Goal: Task Accomplishment & Management: Manage account settings

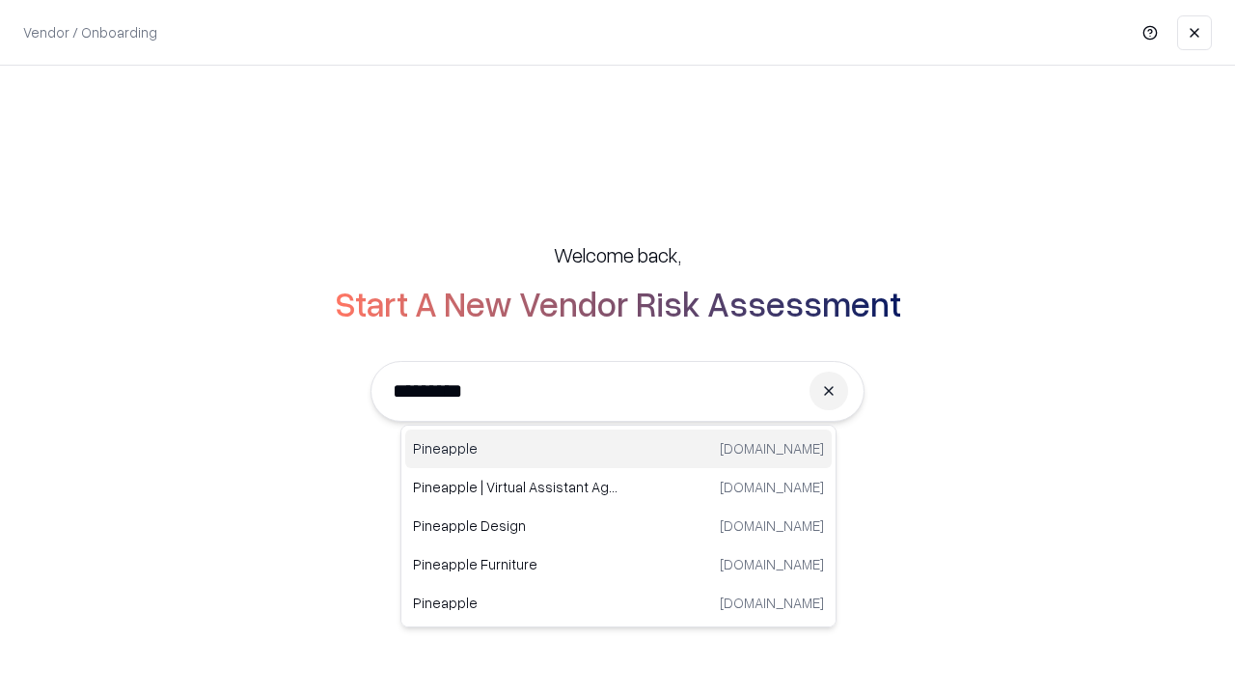
click at [618, 449] on div "Pineapple [DOMAIN_NAME]" at bounding box center [618, 448] width 426 height 39
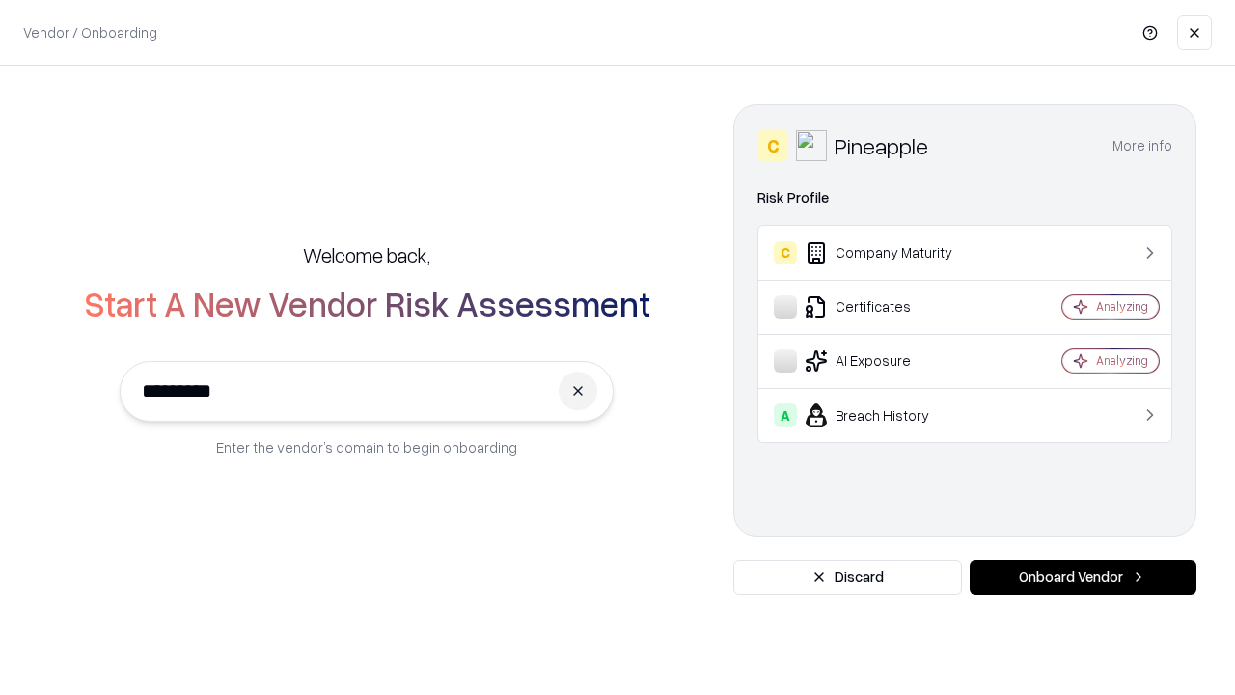
type input "*********"
click at [1082, 577] on button "Onboard Vendor" at bounding box center [1082, 577] width 227 height 35
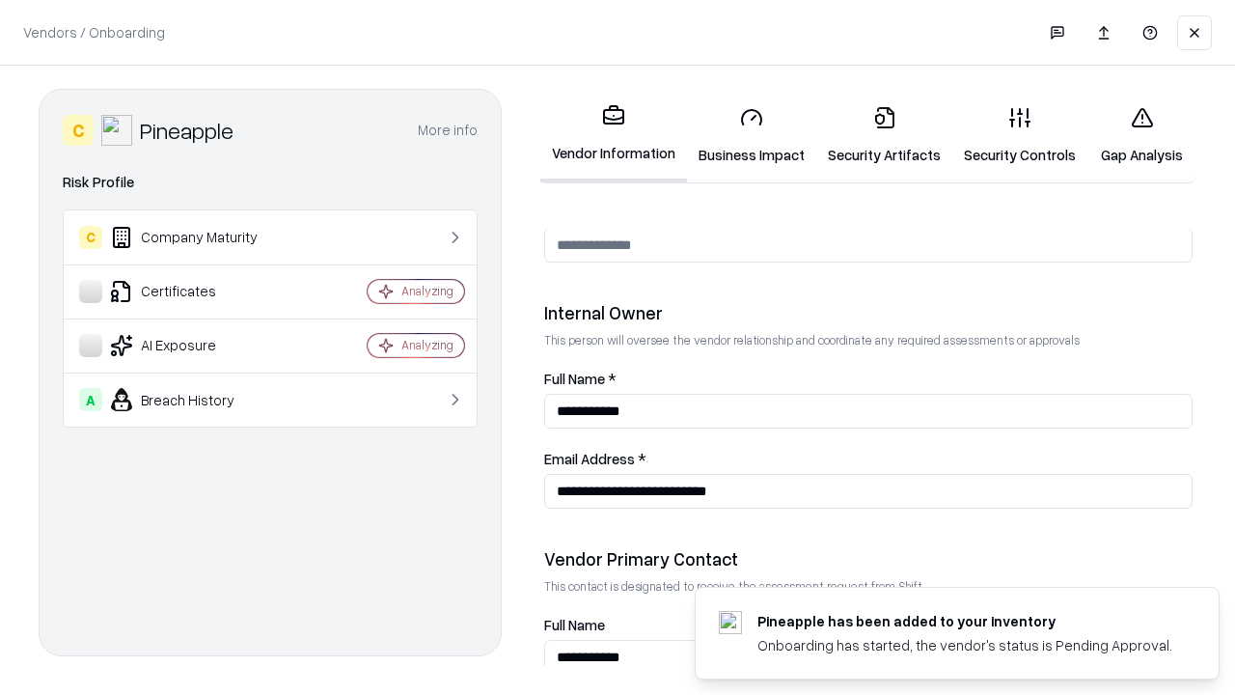
scroll to position [999, 0]
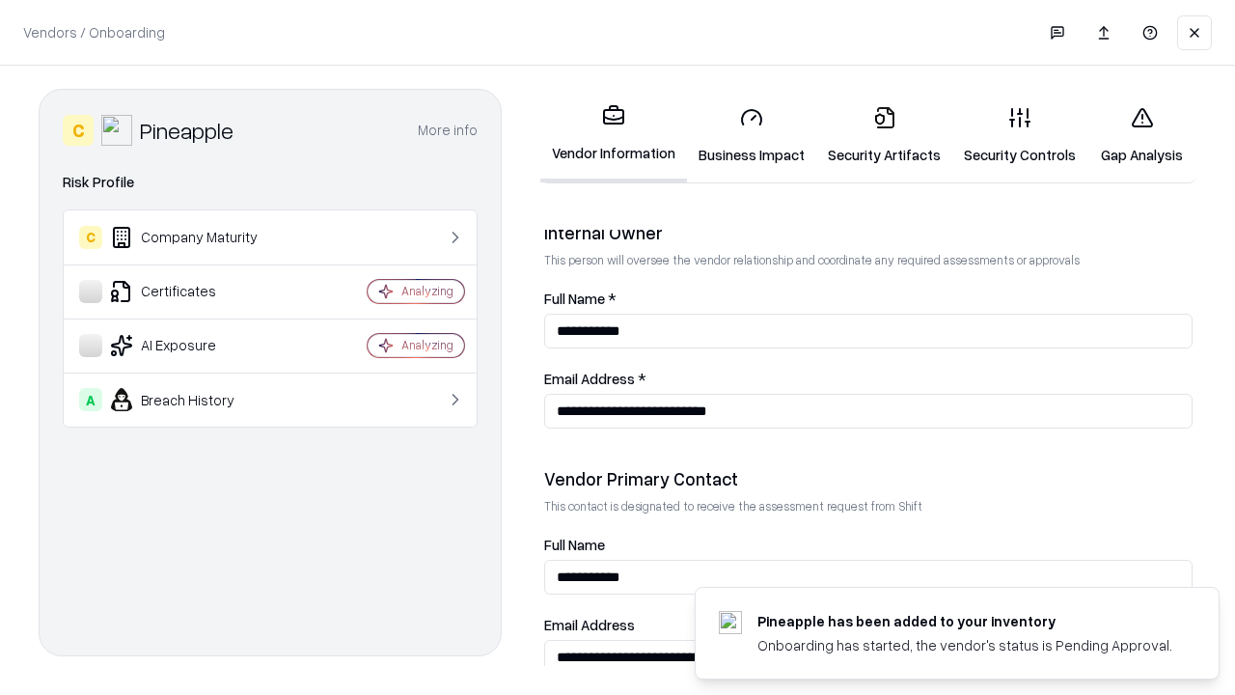
click at [751, 135] on link "Business Impact" at bounding box center [751, 136] width 129 height 90
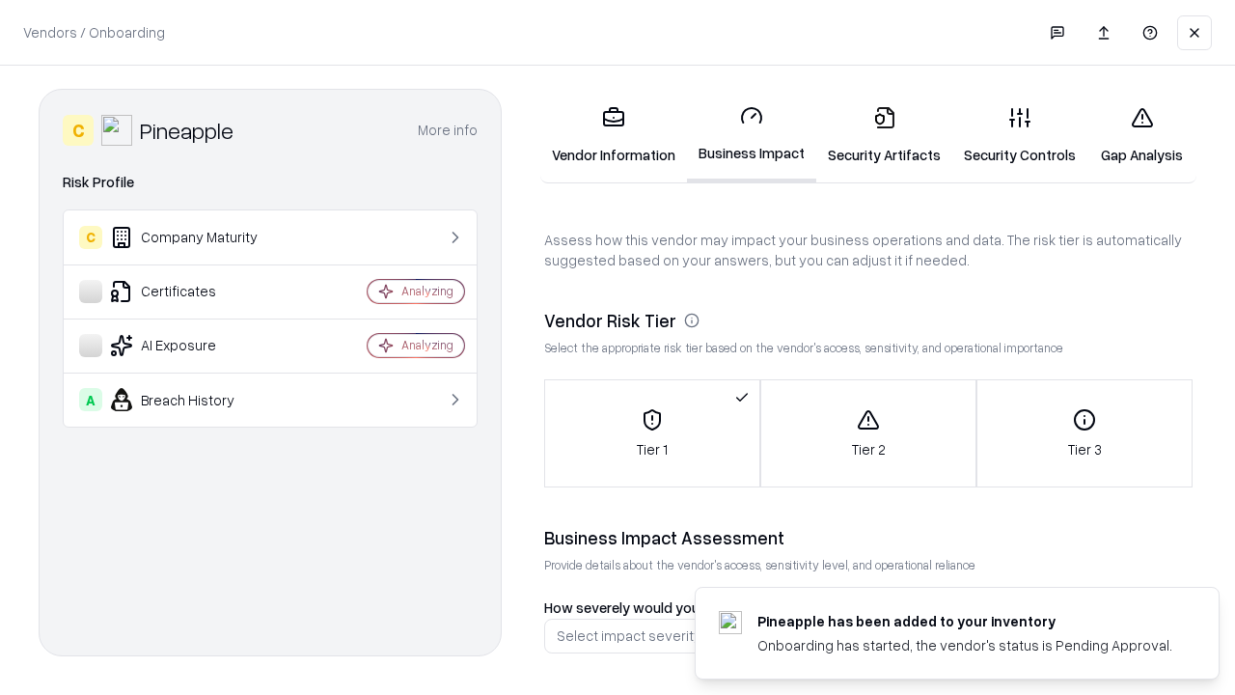
click at [884, 135] on link "Security Artifacts" at bounding box center [884, 136] width 136 height 90
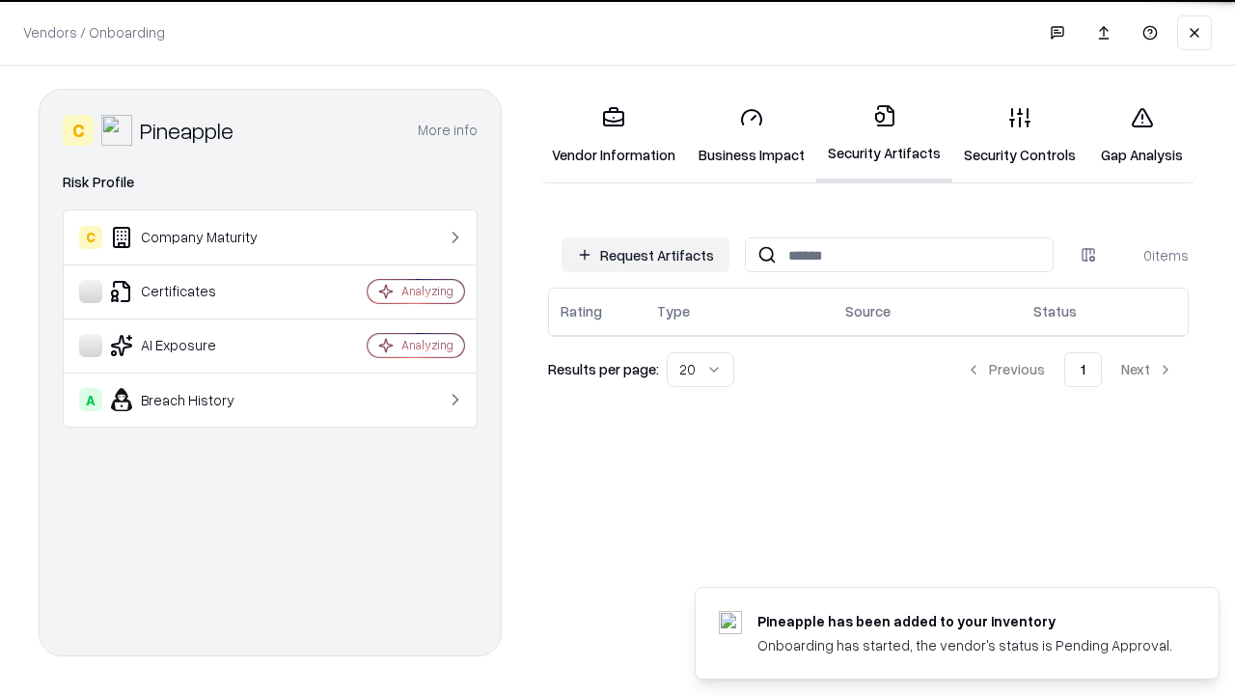
click at [645, 253] on button "Request Artifacts" at bounding box center [645, 254] width 168 height 35
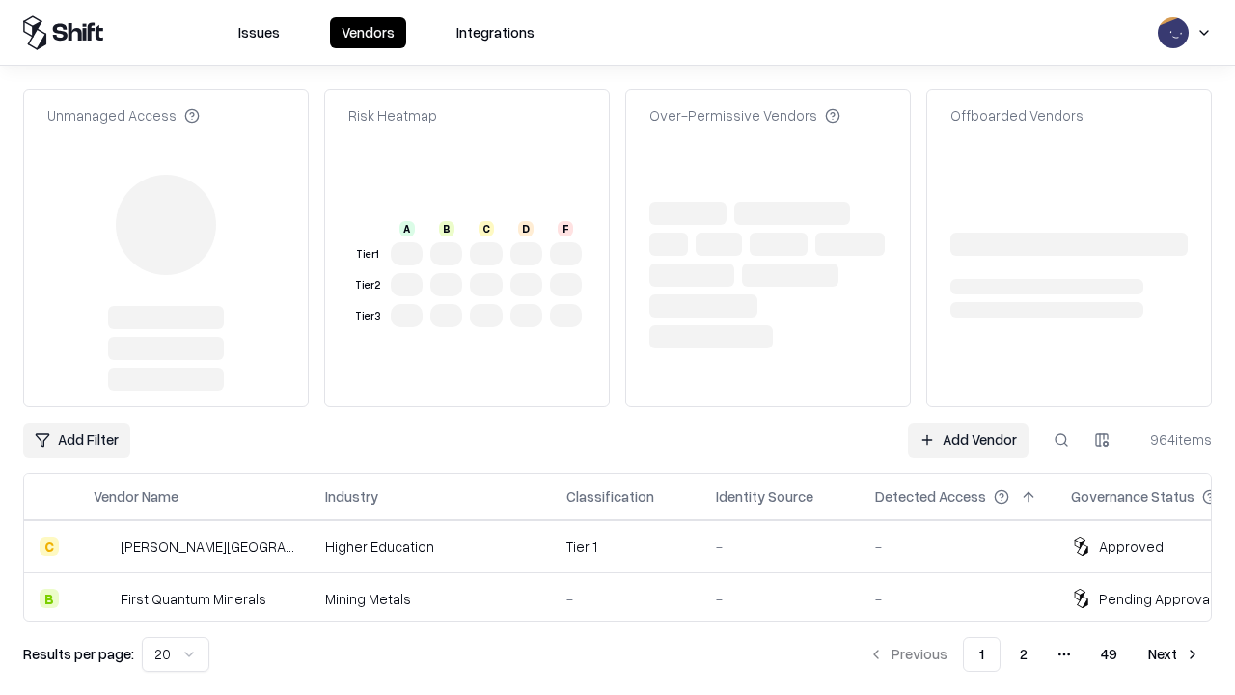
click at [968, 423] on link "Add Vendor" at bounding box center [968, 440] width 121 height 35
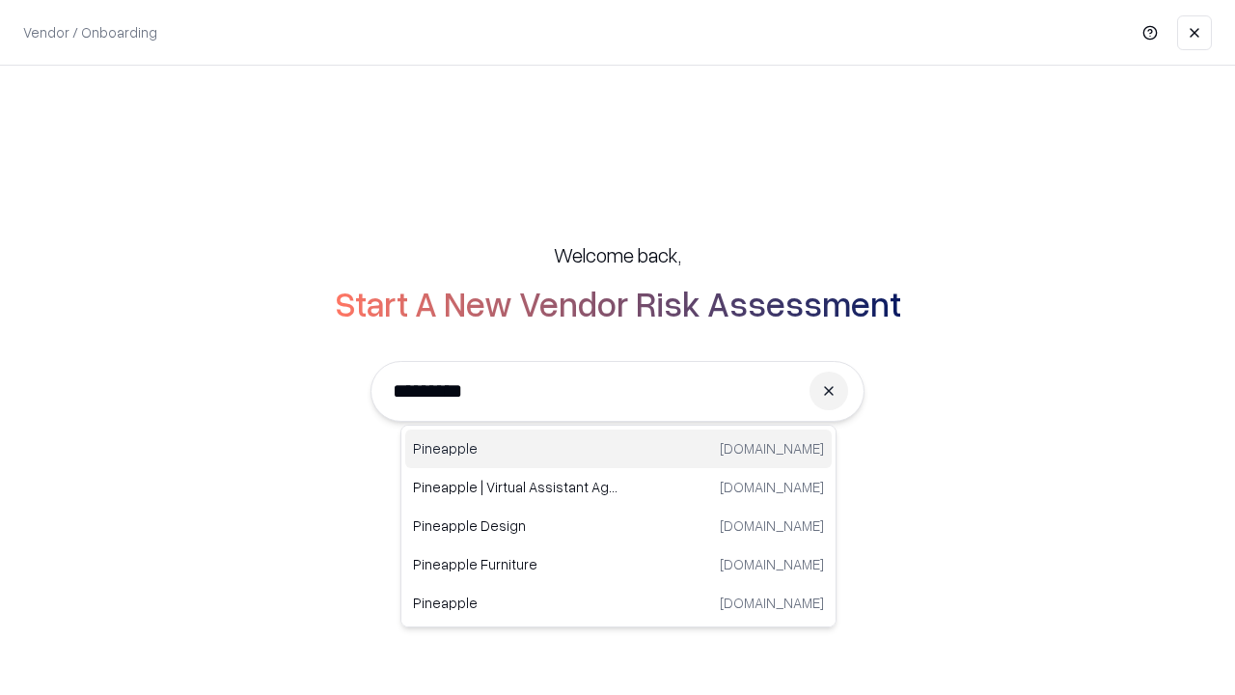
click at [618, 449] on div "Pineapple [DOMAIN_NAME]" at bounding box center [618, 448] width 426 height 39
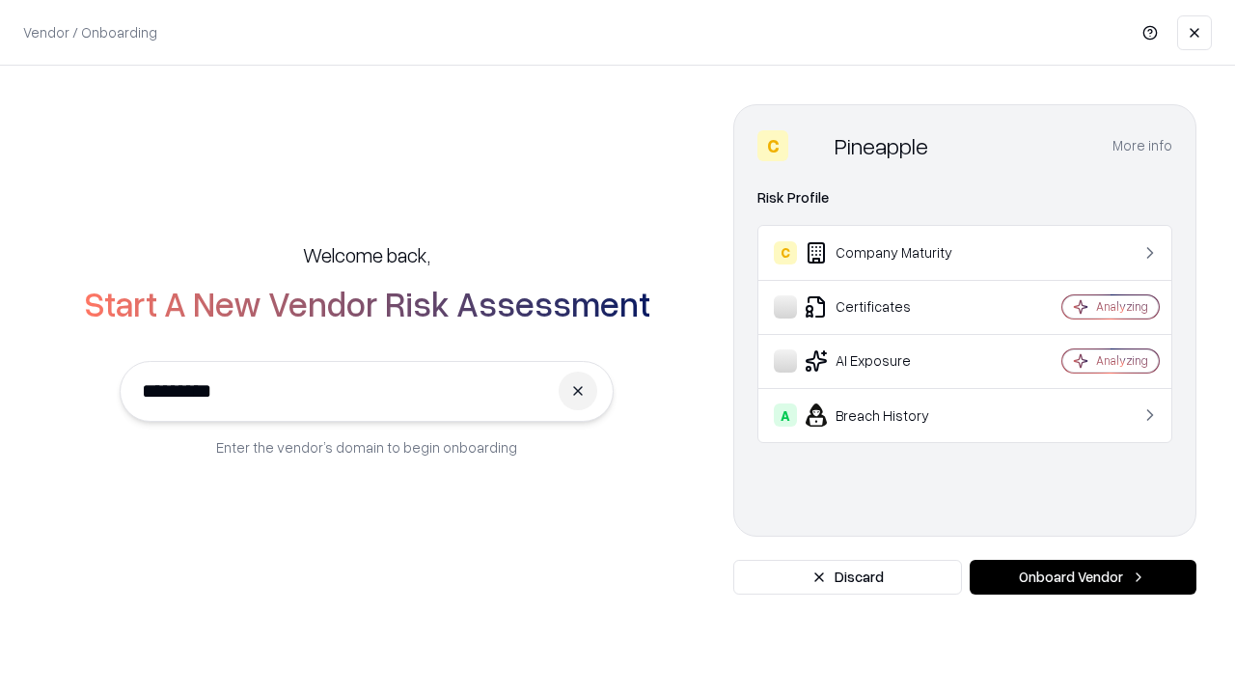
type input "*********"
click at [1082, 577] on button "Onboard Vendor" at bounding box center [1082, 577] width 227 height 35
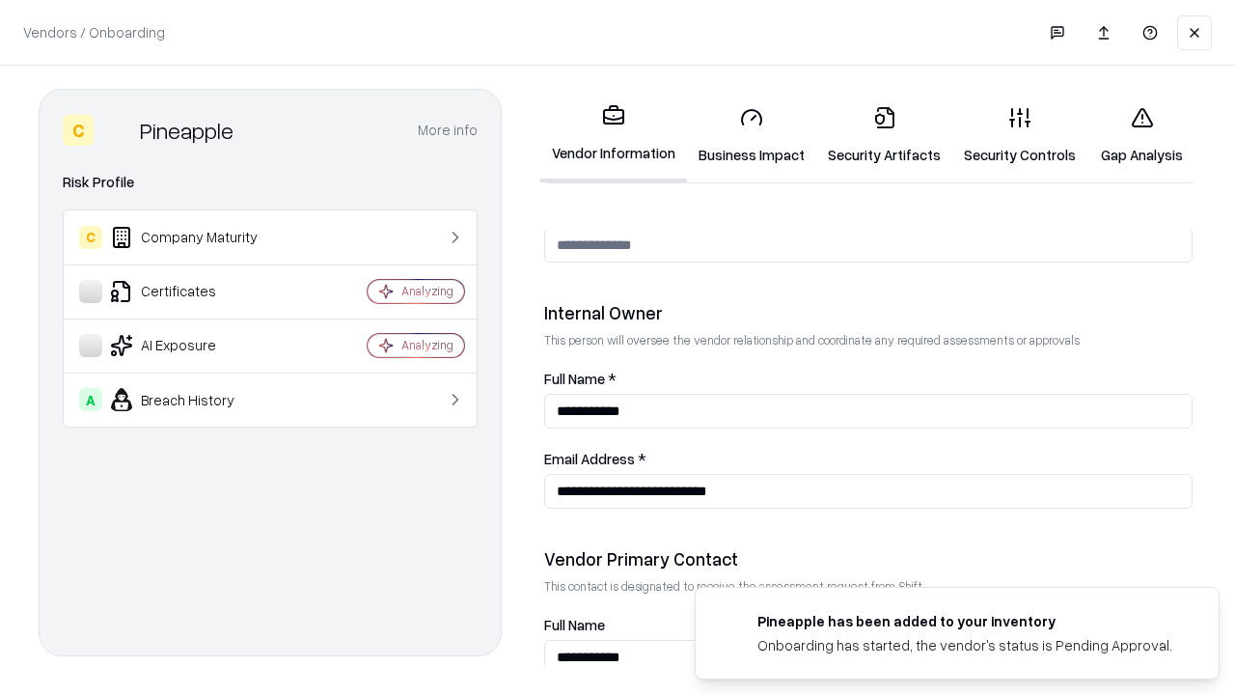
scroll to position [999, 0]
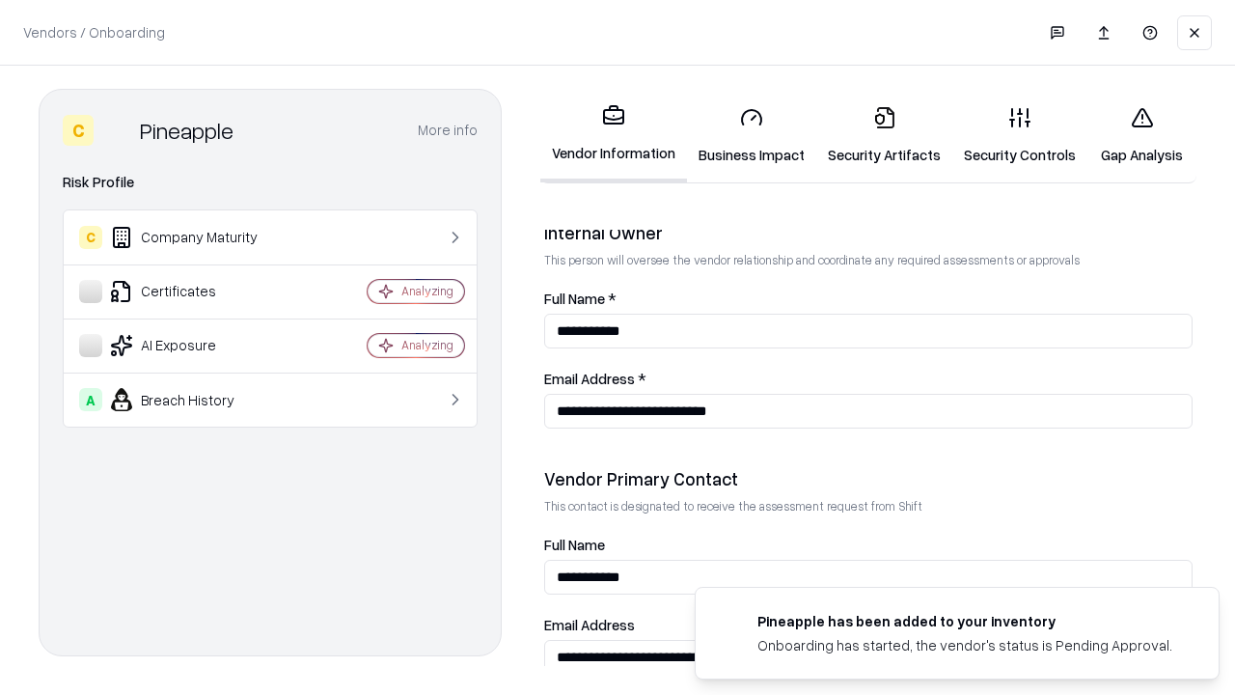
click at [1141, 135] on link "Gap Analysis" at bounding box center [1141, 136] width 109 height 90
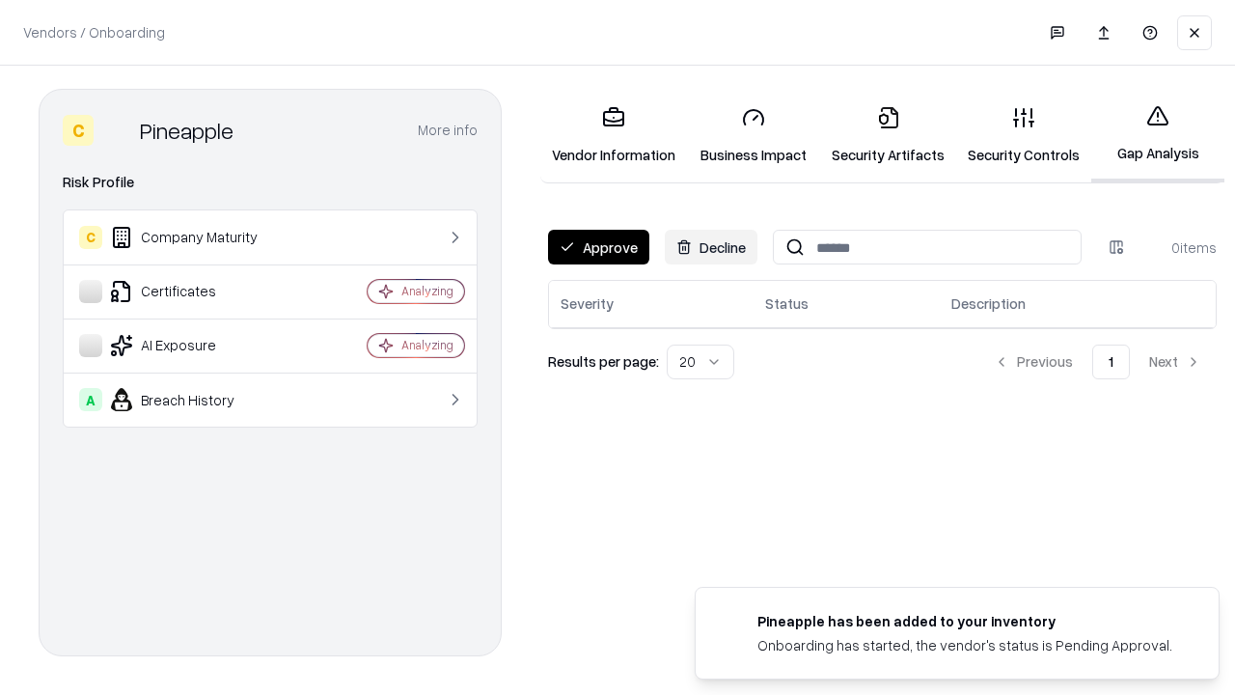
click at [598, 247] on button "Approve" at bounding box center [598, 247] width 101 height 35
